Goal: Task Accomplishment & Management: Manage account settings

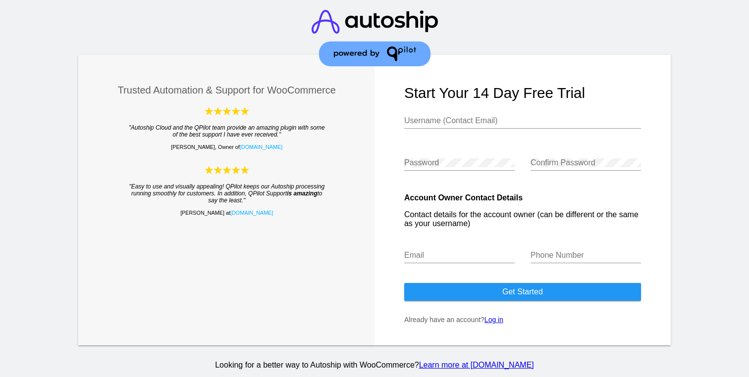
click at [491, 324] on link "Log in" at bounding box center [493, 320] width 19 height 8
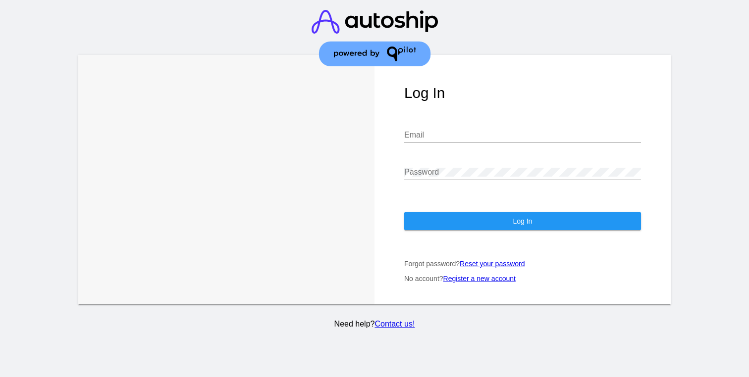
click at [461, 131] on input "Email" at bounding box center [522, 135] width 237 height 9
type input "[EMAIL_ADDRESS][DOMAIN_NAME]"
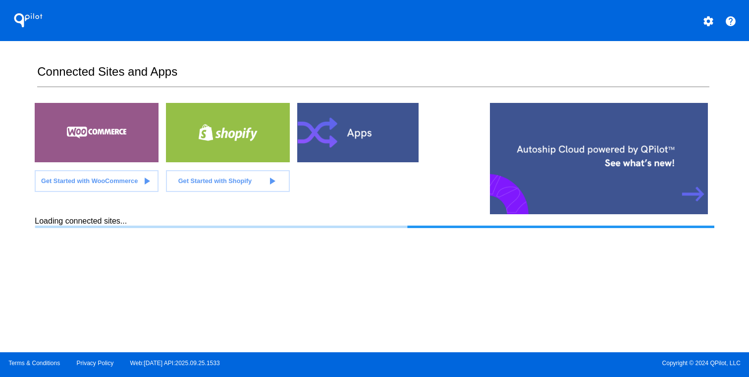
click at [707, 20] on mat-icon "settings" at bounding box center [708, 21] width 12 height 12
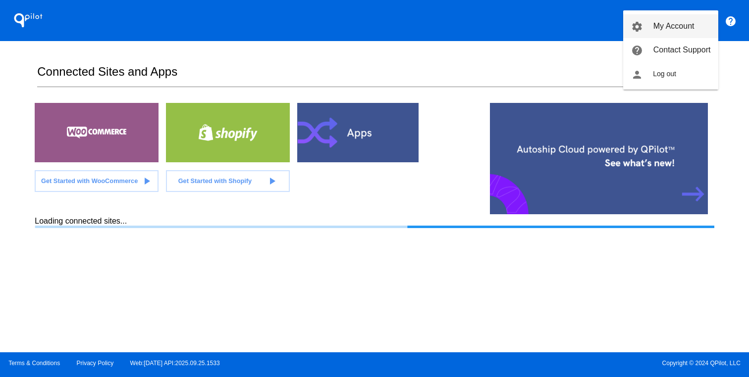
click at [636, 24] on mat-icon "settings" at bounding box center [637, 27] width 12 height 12
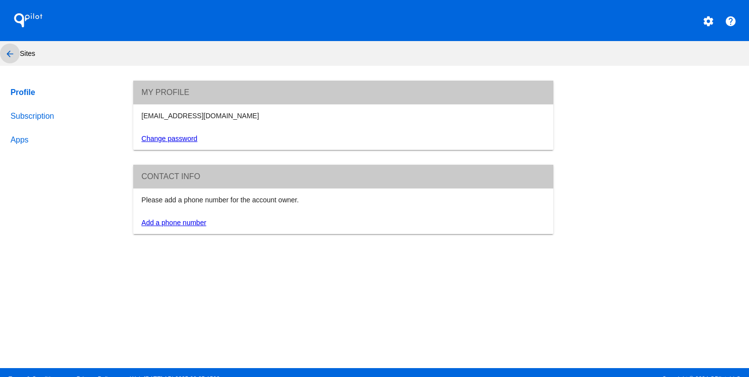
click at [9, 49] on mat-icon "arrow_back" at bounding box center [10, 54] width 12 height 12
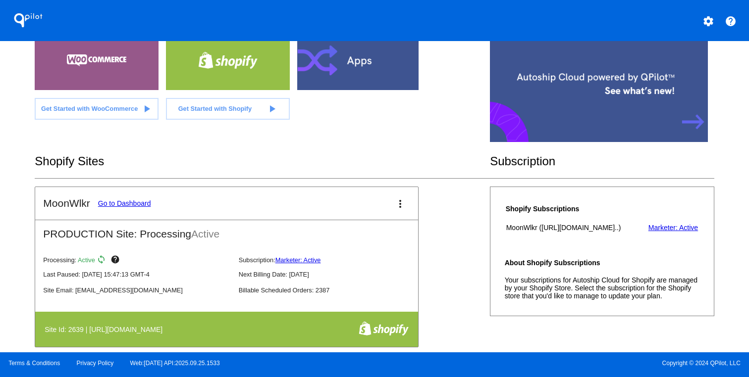
scroll to position [140, 0]
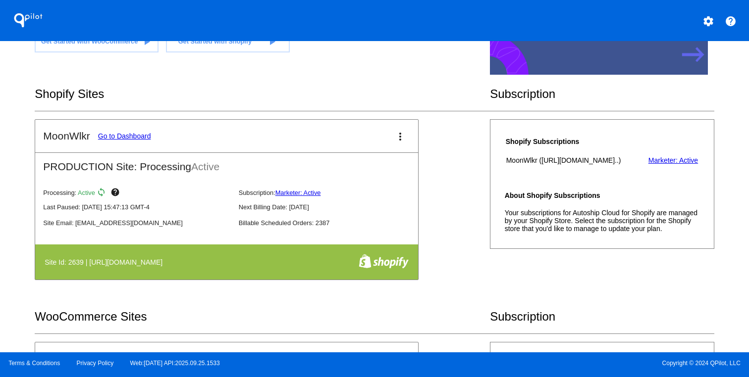
click at [131, 140] on link "Go to Dashboard" at bounding box center [124, 136] width 53 height 8
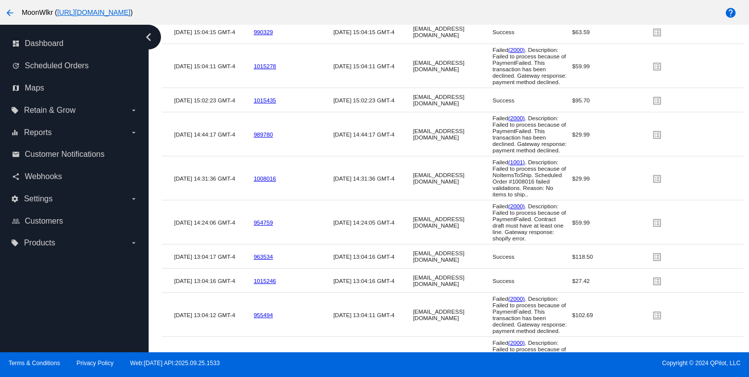
scroll to position [2169, 0]
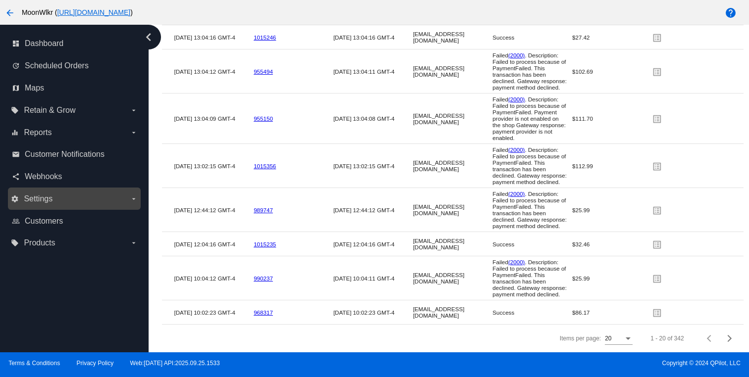
click at [89, 203] on label "settings Settings arrow_drop_down" at bounding box center [74, 199] width 126 height 16
click at [0, 0] on input "settings Settings arrow_drop_down" at bounding box center [0, 0] width 0 height 0
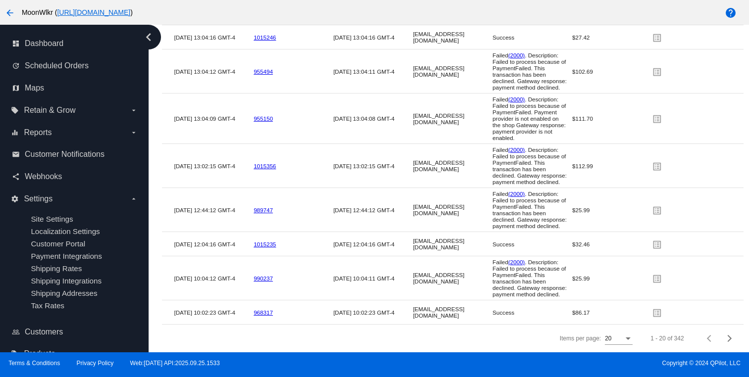
click at [12, 17] on mat-icon "arrow_back" at bounding box center [10, 13] width 12 height 12
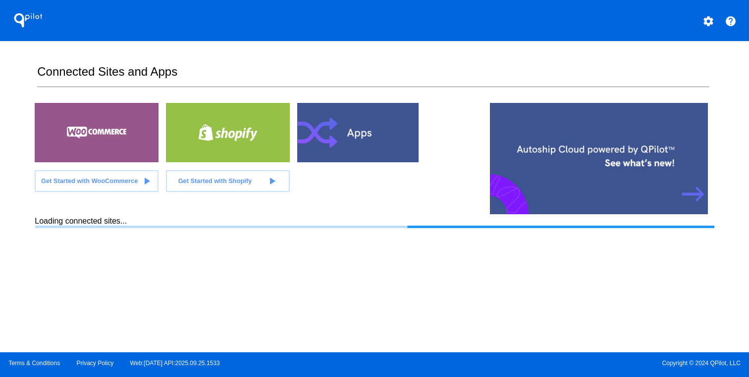
click at [698, 24] on div "settings" at bounding box center [708, 20] width 20 height 20
click at [704, 23] on mat-icon "settings" at bounding box center [708, 21] width 12 height 12
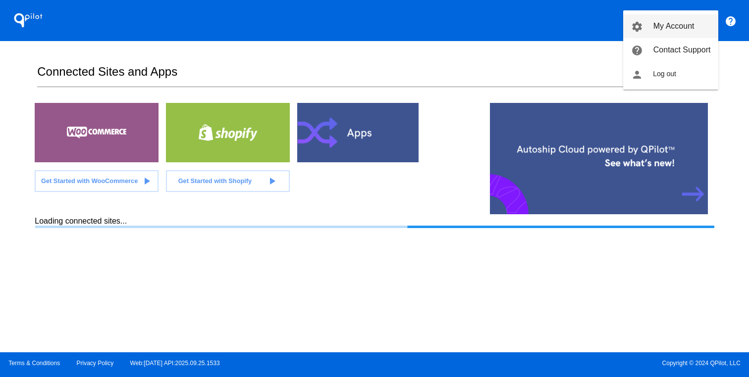
click at [653, 24] on span "My Account" at bounding box center [673, 26] width 41 height 8
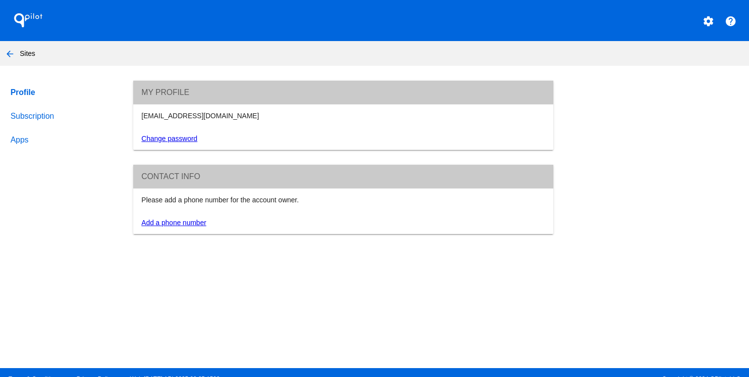
click at [33, 117] on link "Subscription" at bounding box center [62, 116] width 108 height 24
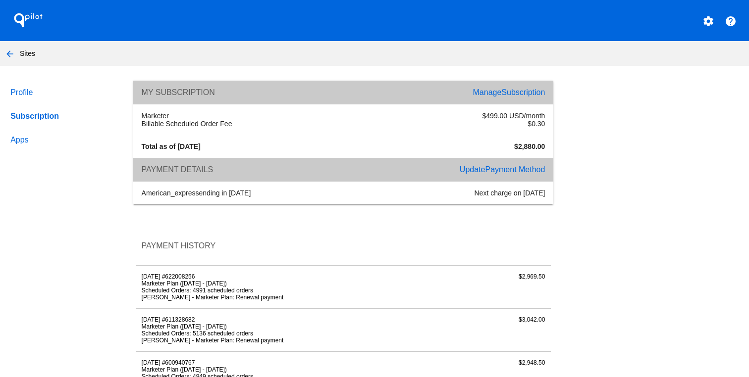
click at [6, 58] on mat-icon "arrow_back" at bounding box center [10, 54] width 12 height 12
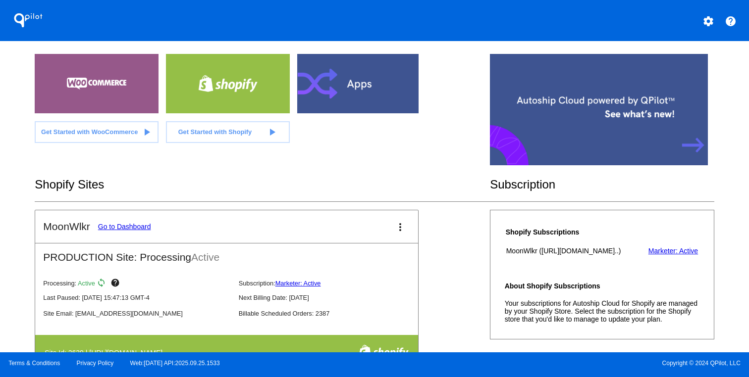
scroll to position [101, 0]
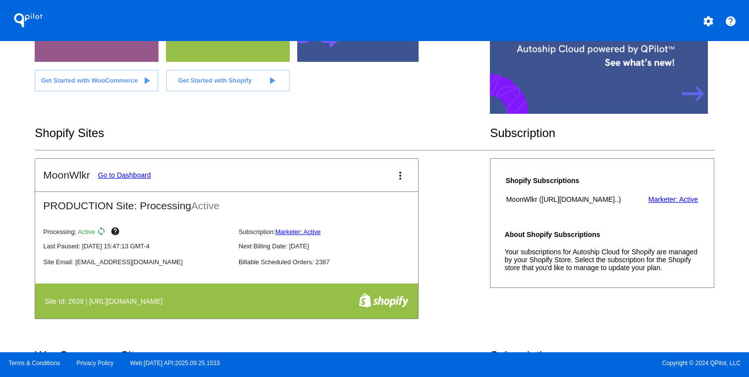
click at [120, 173] on link "Go to Dashboard" at bounding box center [124, 175] width 53 height 8
